Goal: Task Accomplishment & Management: Complete application form

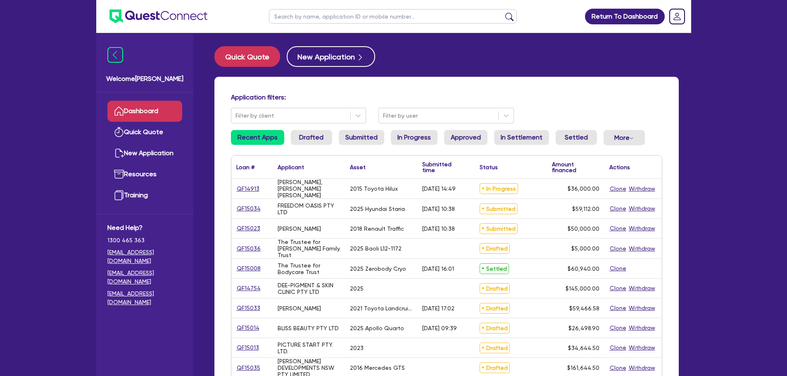
click at [337, 17] on input "text" at bounding box center [393, 16] width 248 height 14
type input "beauty"
click at [503, 12] on button "submit" at bounding box center [509, 18] width 13 height 12
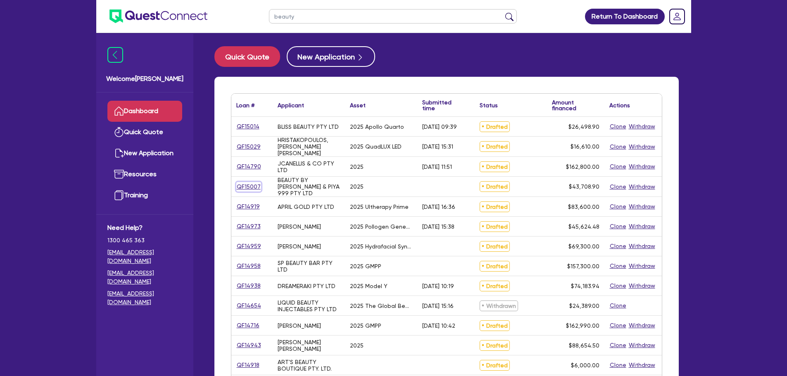
click at [248, 187] on link "QF15007" at bounding box center [248, 187] width 25 height 10
select select "TERTIARY_ASSETS"
select select "BEAUTY_EQUIPMENT"
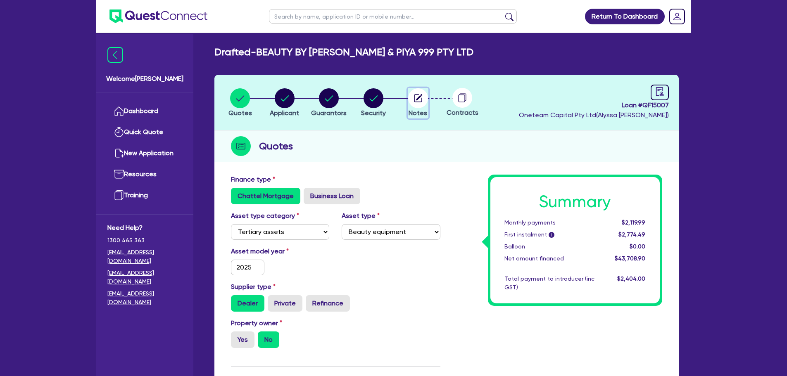
click at [419, 97] on icon "button" at bounding box center [419, 97] width 7 height 7
select select "Other"
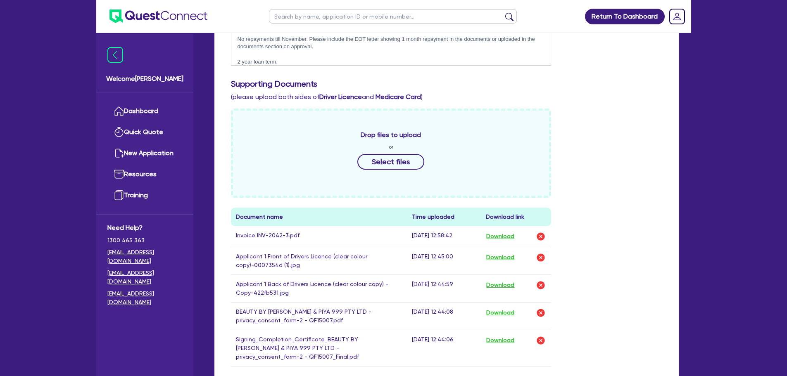
scroll to position [344, 0]
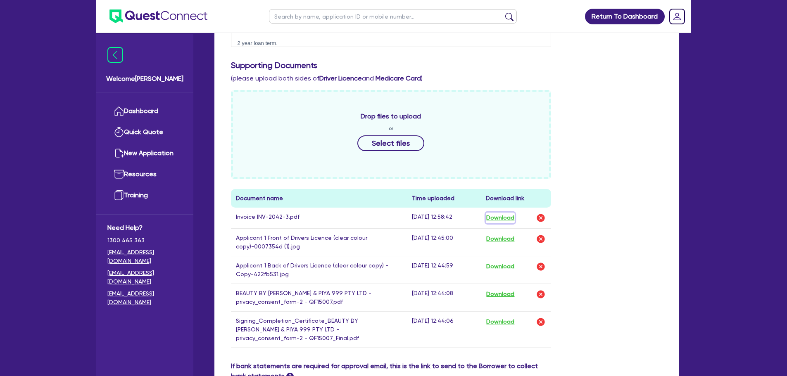
click at [507, 213] on button "Download" at bounding box center [500, 218] width 29 height 11
click at [504, 237] on button "Download" at bounding box center [500, 239] width 29 height 11
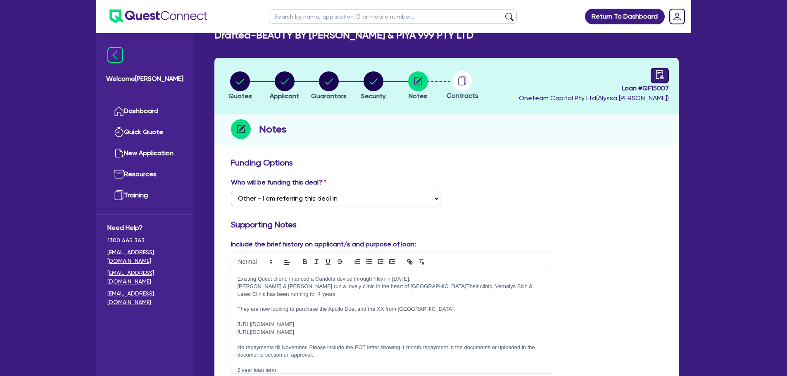
scroll to position [0, 0]
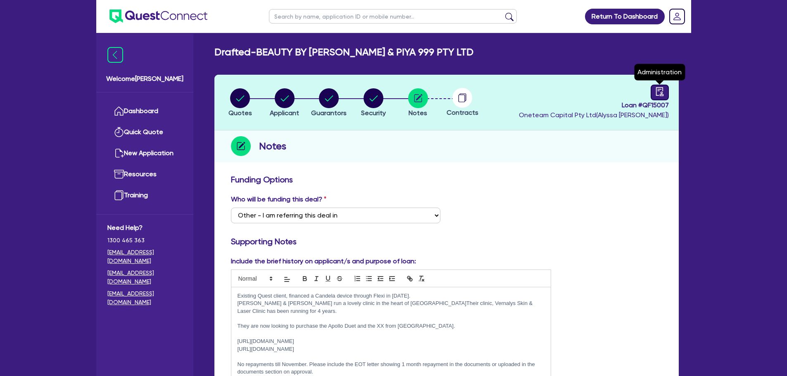
click at [655, 100] on link at bounding box center [660, 93] width 18 height 16
select select "DRAFTED_NEW"
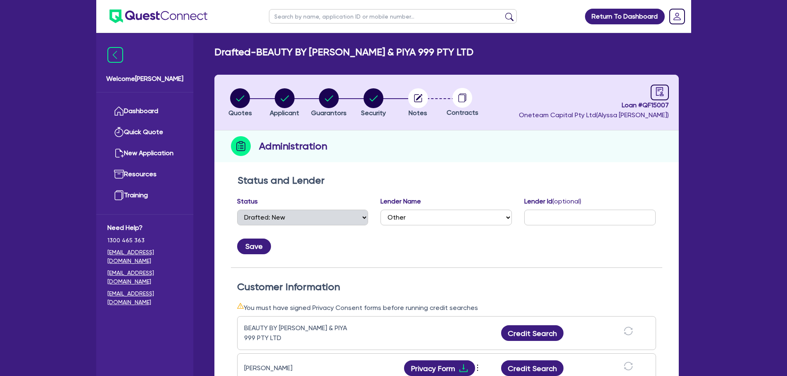
click at [655, 102] on span "Loan # QF15007" at bounding box center [594, 105] width 150 height 10
copy span "QF15007"
click at [500, 144] on div "Administration" at bounding box center [446, 147] width 464 height 32
click at [424, 215] on select "Select AAMF AFS Alex Bank Angle Finance Azora Banjo BigStone BOQ Finance Brande…" at bounding box center [446, 218] width 131 height 16
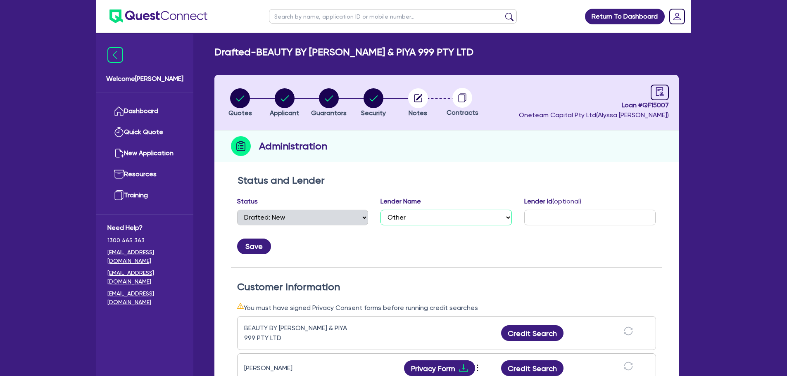
select select "[PERSON_NAME]"
click at [381, 210] on select "Select AAMF AFS Alex Bank Angle Finance Azora Banjo BigStone BOQ Finance Brande…" at bounding box center [446, 218] width 131 height 16
click at [234, 96] on circle "button" at bounding box center [240, 98] width 20 height 20
select select "TERTIARY_ASSETS"
select select "BEAUTY_EQUIPMENT"
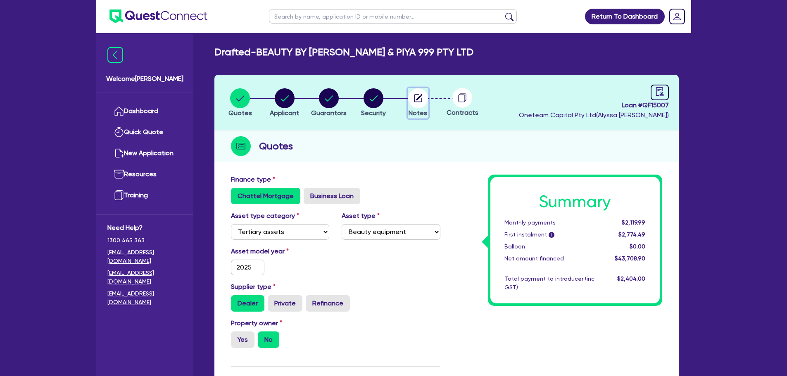
click at [416, 106] on circle "button" at bounding box center [418, 98] width 20 height 20
select select "Other"
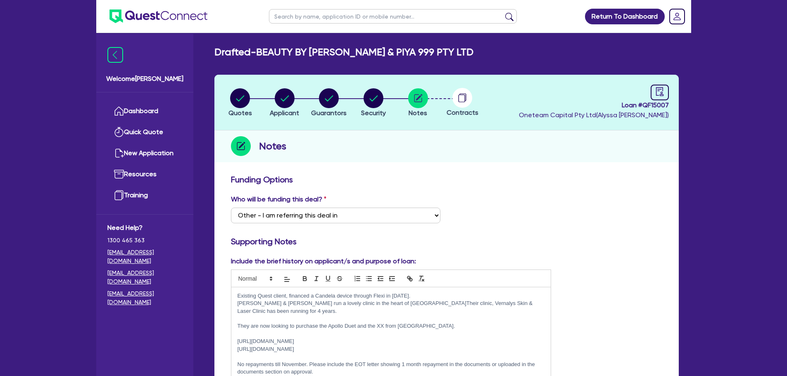
click at [468, 98] on circle at bounding box center [462, 98] width 20 height 20
click at [462, 98] on circle at bounding box center [462, 98] width 20 height 20
click at [668, 93] on link at bounding box center [660, 93] width 18 height 16
select select "DRAFTED_NEW"
select select "Other"
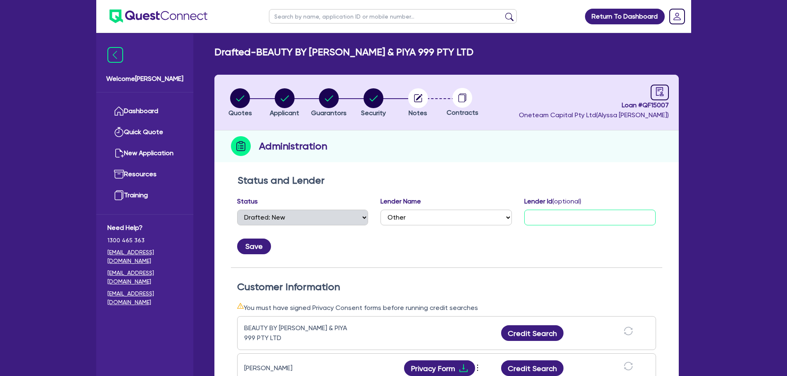
click at [543, 219] on input "text" at bounding box center [589, 218] width 131 height 16
paste input "191-25585"
type input "191-25585"
click at [451, 215] on select "Select AAMF AFS Alex Bank Angle Finance Azora Banjo BigStone BOQ Finance Brande…" at bounding box center [446, 218] width 131 height 16
select select "[PERSON_NAME]"
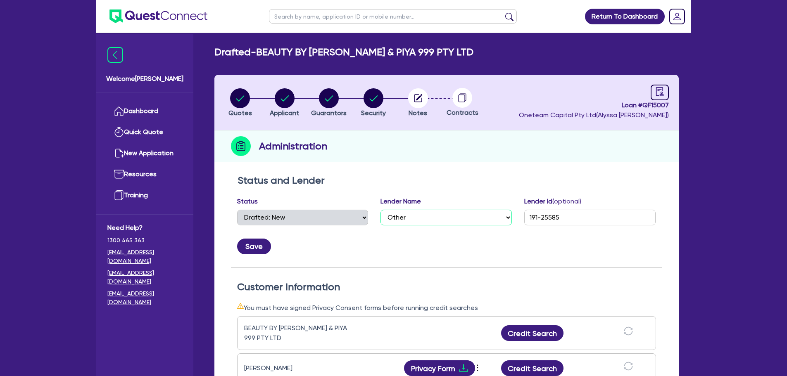
click at [381, 210] on select "Select AAMF AFS Alex Bank Angle Finance Azora Banjo BigStone BOQ Finance Brande…" at bounding box center [446, 218] width 131 height 16
click at [245, 252] on button "Save" at bounding box center [254, 247] width 34 height 16
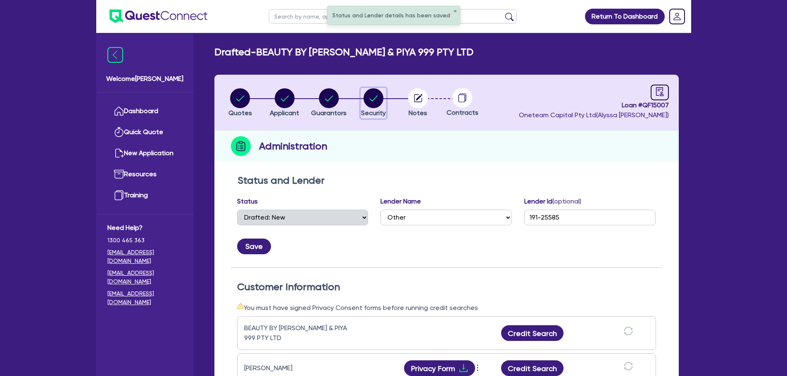
click at [379, 102] on circle "button" at bounding box center [374, 98] width 20 height 20
select select "TERTIARY_ASSETS"
select select "BEAUTY_EQUIPMENT"
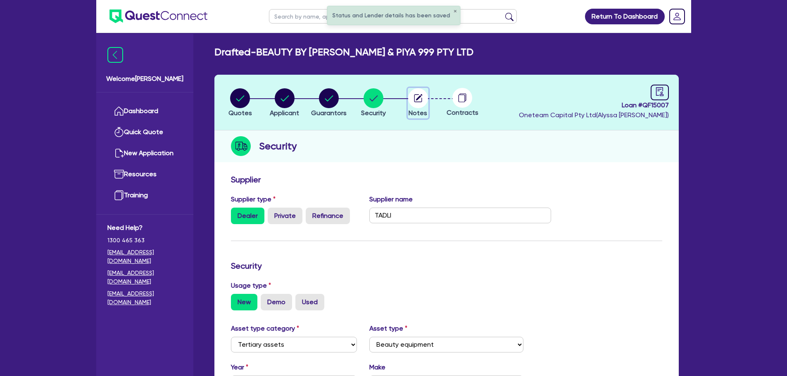
click at [426, 102] on circle "button" at bounding box center [418, 98] width 20 height 20
select select "Other"
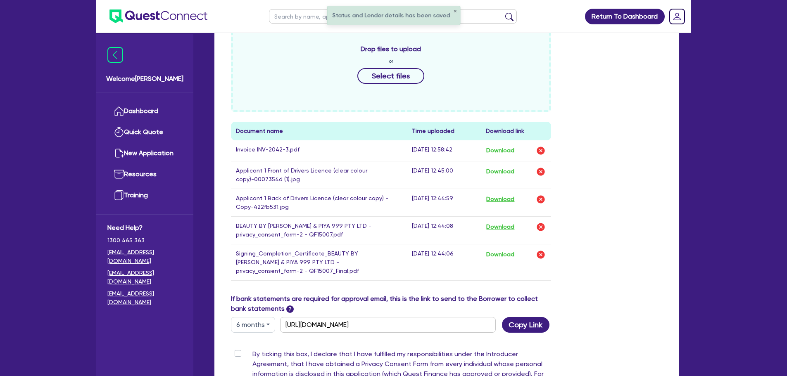
scroll to position [413, 0]
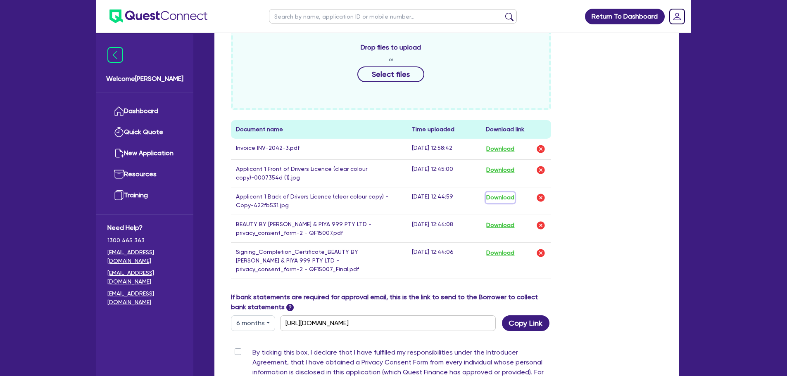
click at [513, 195] on button "Download" at bounding box center [500, 198] width 29 height 11
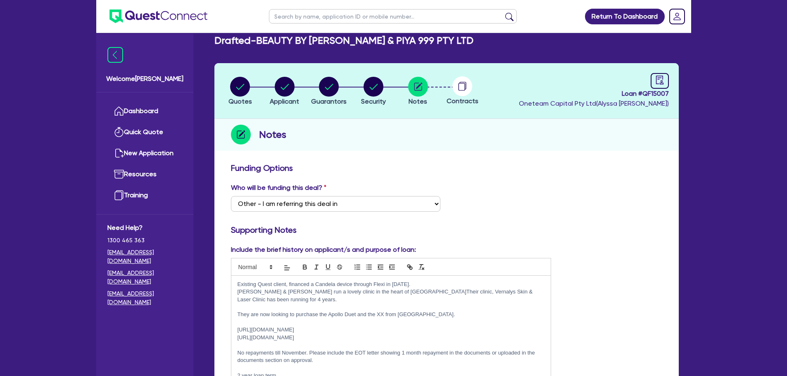
scroll to position [0, 0]
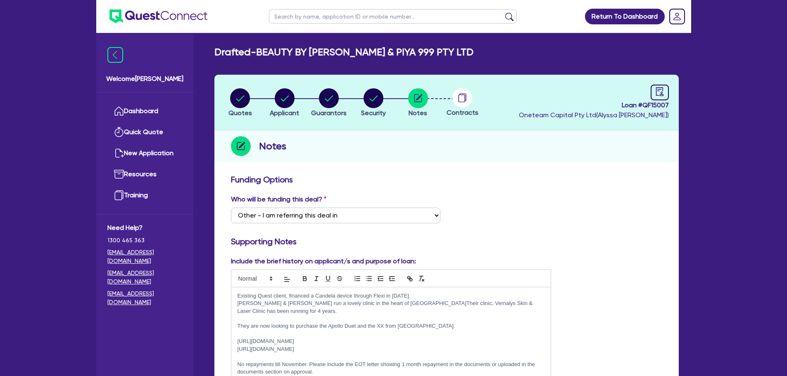
click at [293, 98] on circle "button" at bounding box center [285, 98] width 20 height 20
select select "COMPANY"
select select "HEALTH_BEAUTY"
select select "OTHER_HEALTH_BEAUTY"
select select "[GEOGRAPHIC_DATA]"
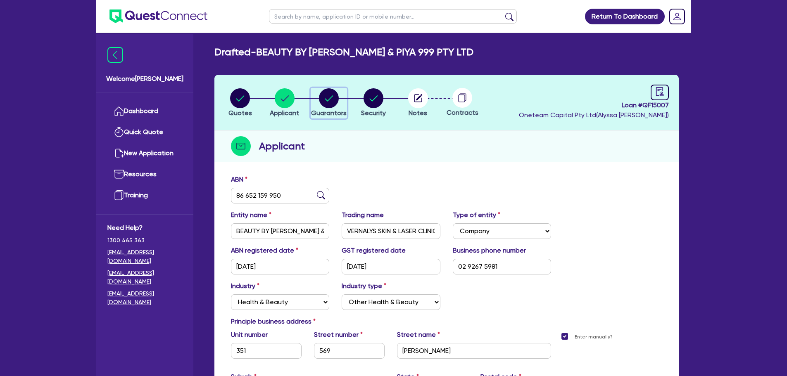
click at [332, 107] on circle "button" at bounding box center [329, 98] width 20 height 20
select select "MR"
select select "[GEOGRAPHIC_DATA]"
select select "MARRIED"
select select "[GEOGRAPHIC_DATA]"
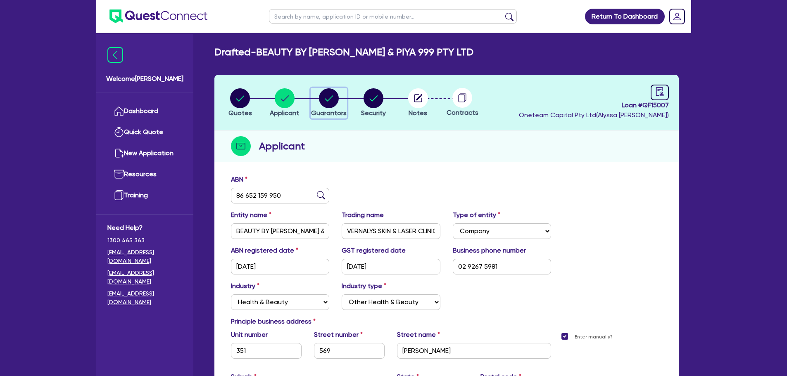
select select "VEHICLE"
select select "CASH"
select select "OTHER"
select select "HOUSEHOLD_PERSONAL"
select select "VEHICLE_LOAN"
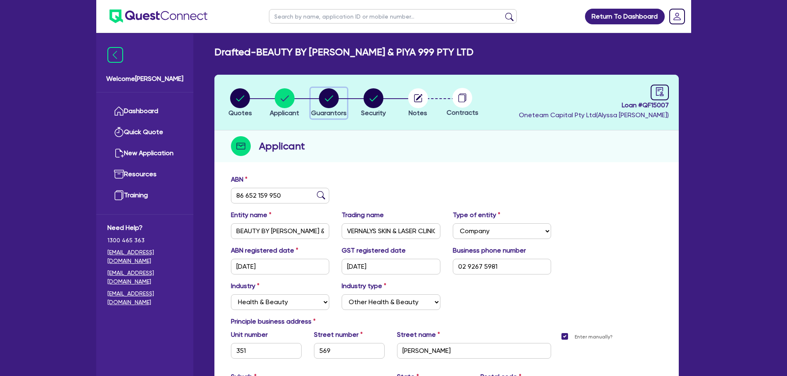
select select "EQUIPMENT_LOAN"
select select "MRS"
select select "MARRIED"
select select "[GEOGRAPHIC_DATA]"
select select "CASH"
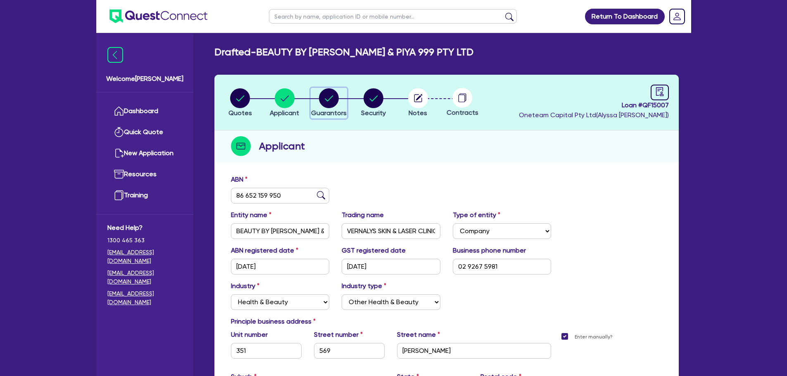
select select "HOUSEHOLD_PERSONAL"
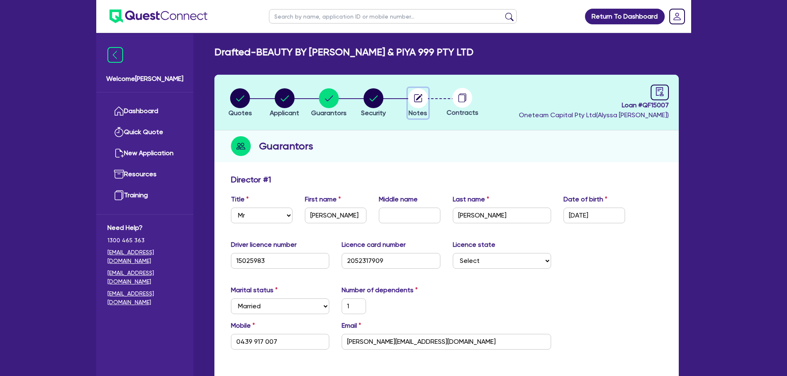
click at [419, 104] on circle "button" at bounding box center [418, 98] width 20 height 20
select select "Other"
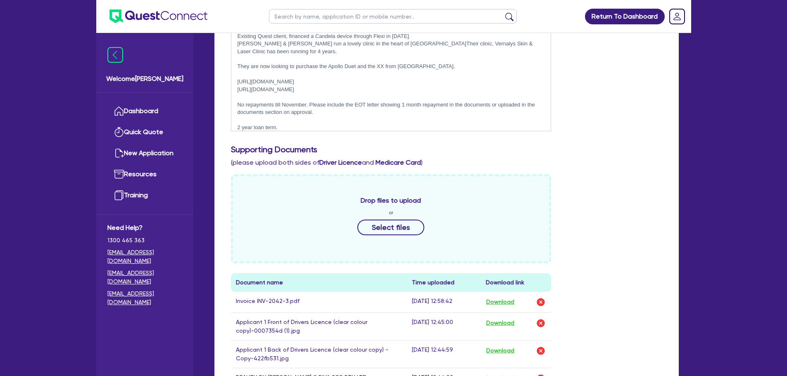
scroll to position [344, 0]
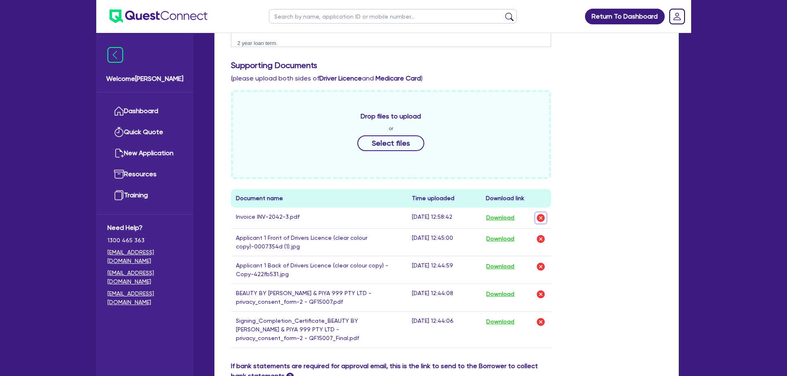
click at [545, 216] on img "button" at bounding box center [541, 218] width 10 height 10
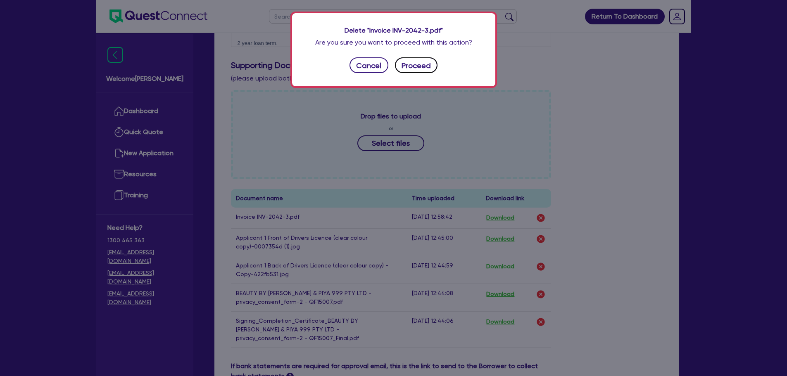
click at [418, 60] on button "Proceed" at bounding box center [416, 65] width 43 height 16
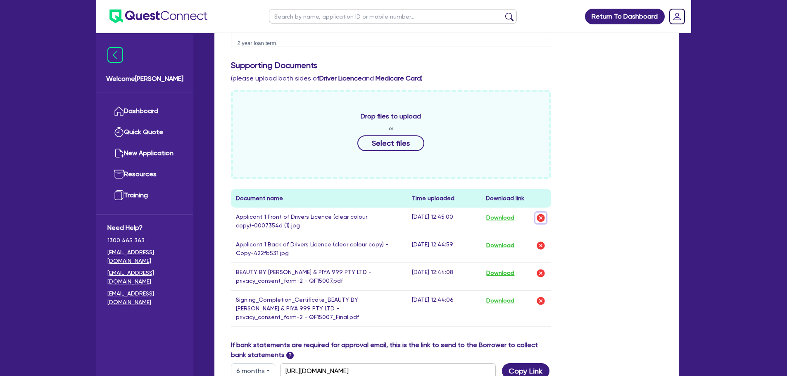
click at [539, 213] on img "button" at bounding box center [541, 218] width 10 height 10
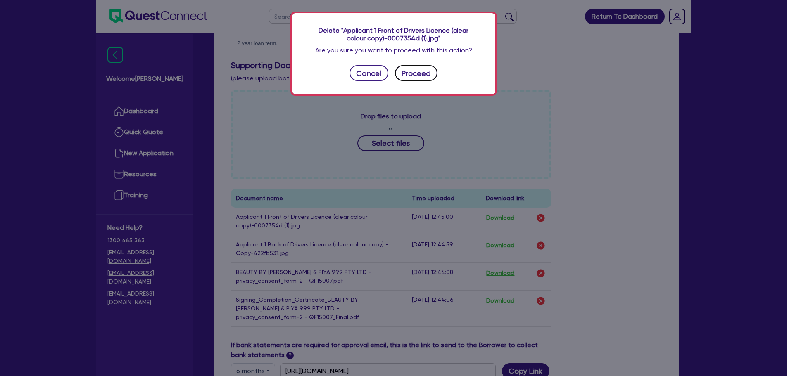
click at [423, 72] on button "Proceed" at bounding box center [416, 73] width 43 height 16
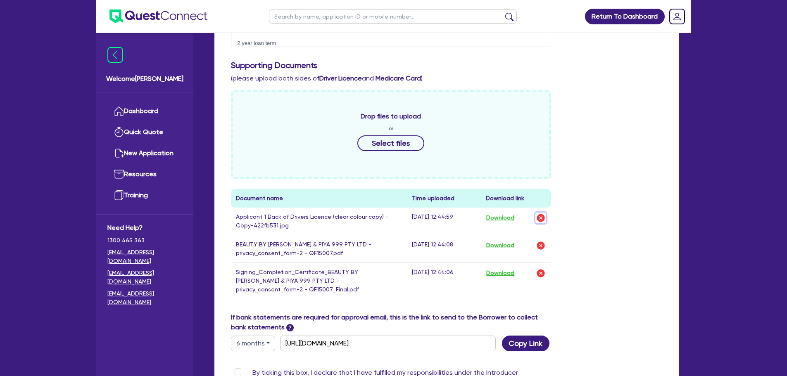
click at [539, 213] on img "button" at bounding box center [541, 218] width 10 height 10
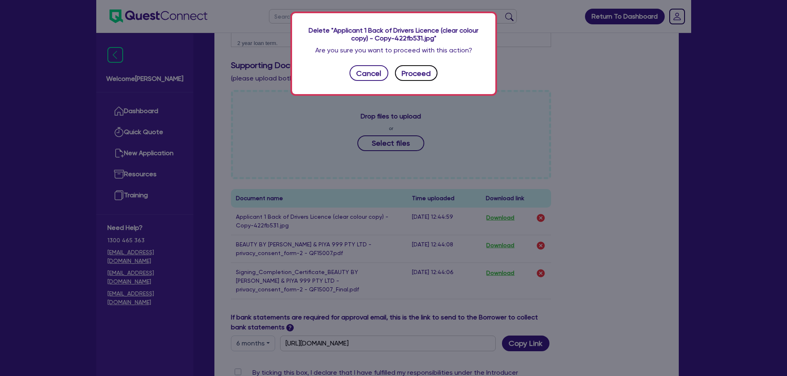
click at [421, 69] on button "Proceed" at bounding box center [416, 73] width 43 height 16
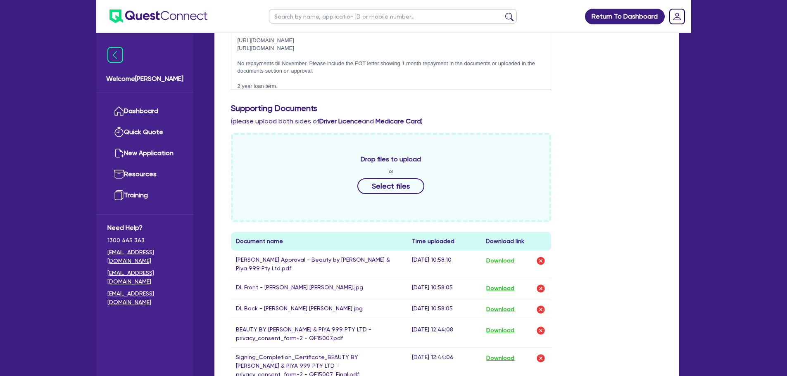
scroll to position [0, 0]
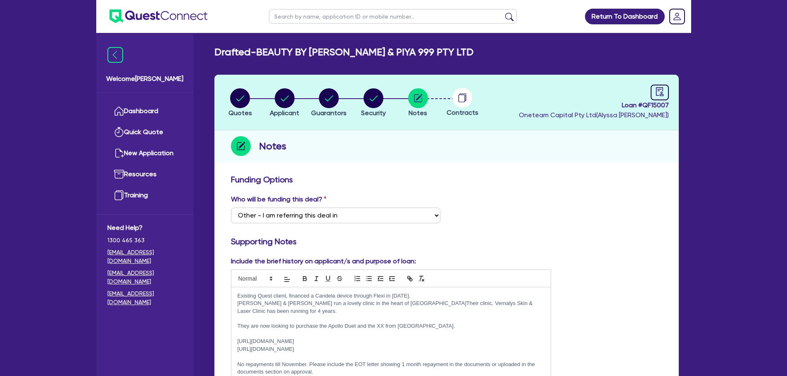
click at [463, 102] on circle at bounding box center [462, 98] width 20 height 20
click at [586, 158] on div "Notes" at bounding box center [446, 147] width 464 height 32
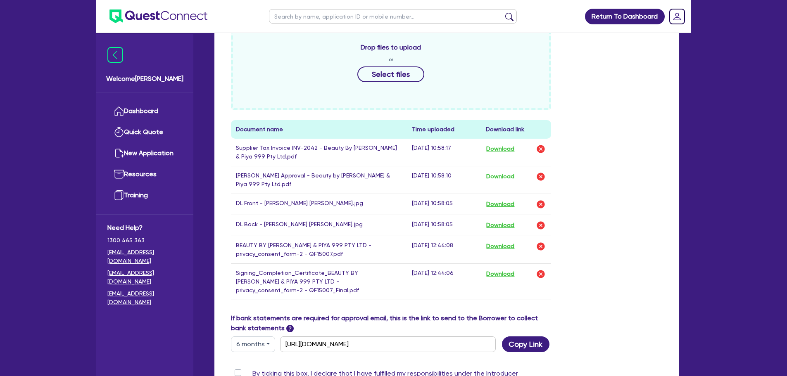
scroll to position [534, 0]
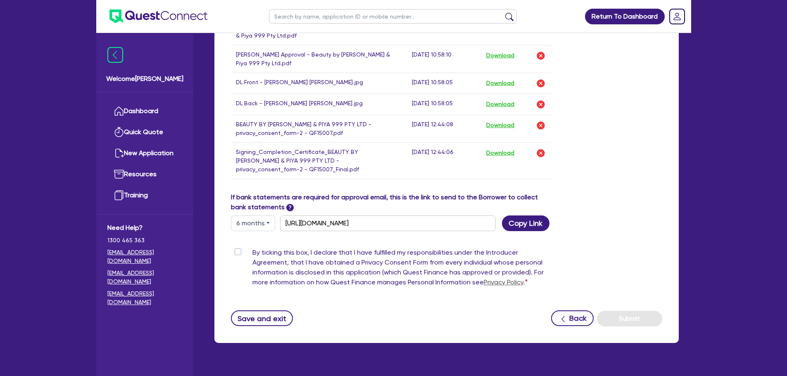
click at [252, 248] on label "By ticking this box, I declare that I have fulfilled my responsibilities under …" at bounding box center [401, 269] width 299 height 43
click at [238, 248] on input "By ticking this box, I declare that I have fulfilled my responsibilities under …" at bounding box center [234, 252] width 7 height 8
checkbox input "true"
click at [619, 311] on button "Submit" at bounding box center [629, 319] width 65 height 16
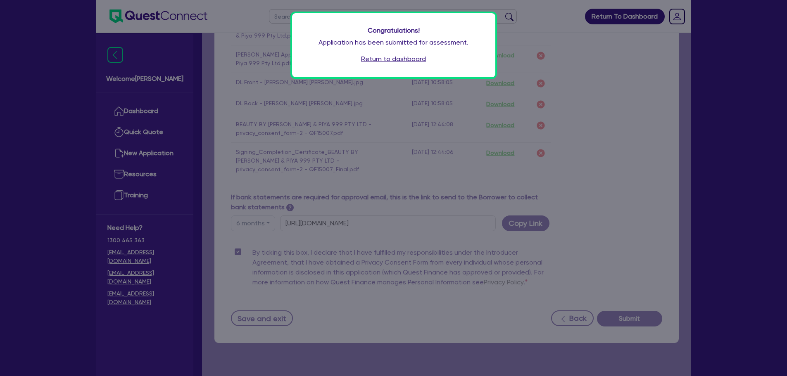
click at [415, 58] on link "Return to dashboard" at bounding box center [393, 59] width 65 height 10
